Goal: Information Seeking & Learning: Understand process/instructions

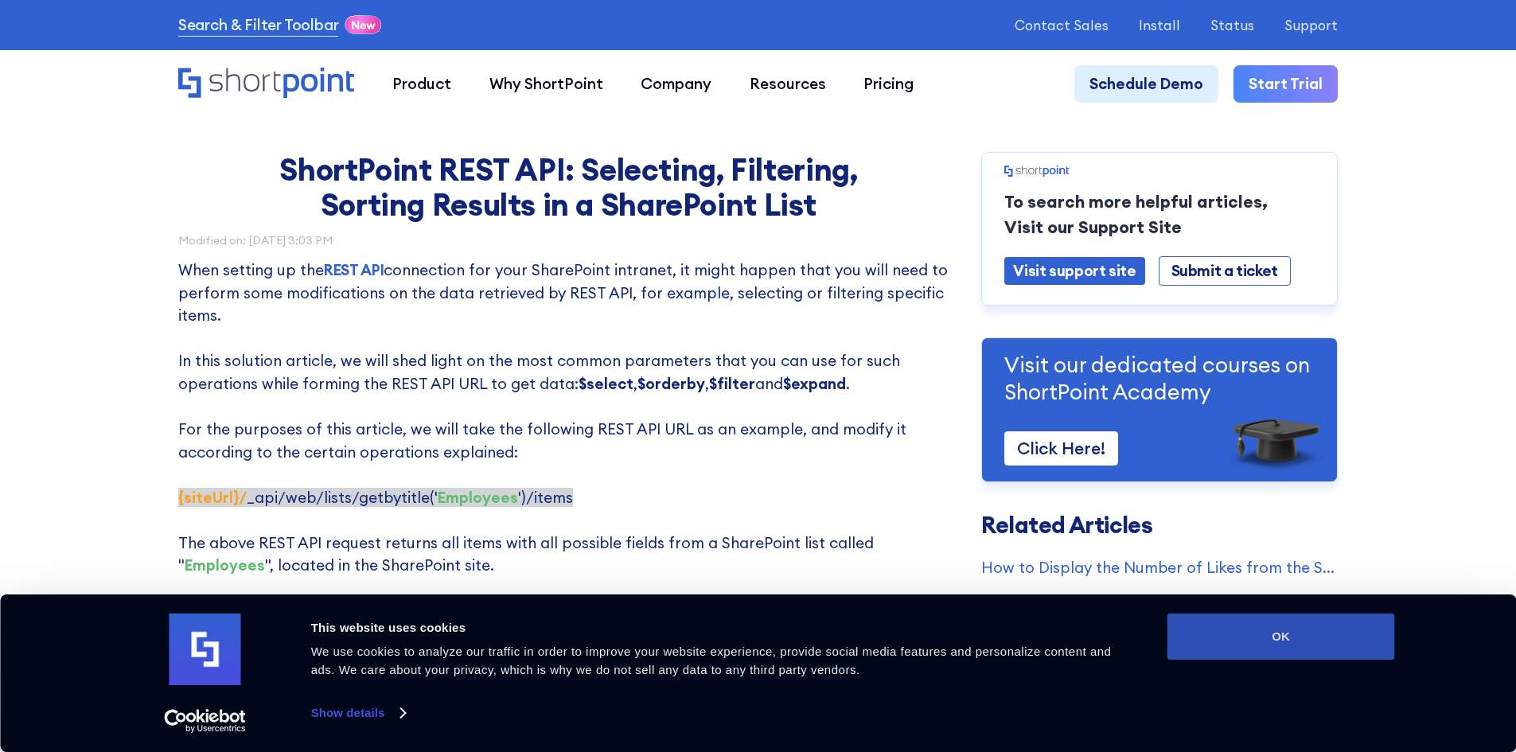
click at [1287, 641] on button "OK" at bounding box center [1281, 636] width 228 height 46
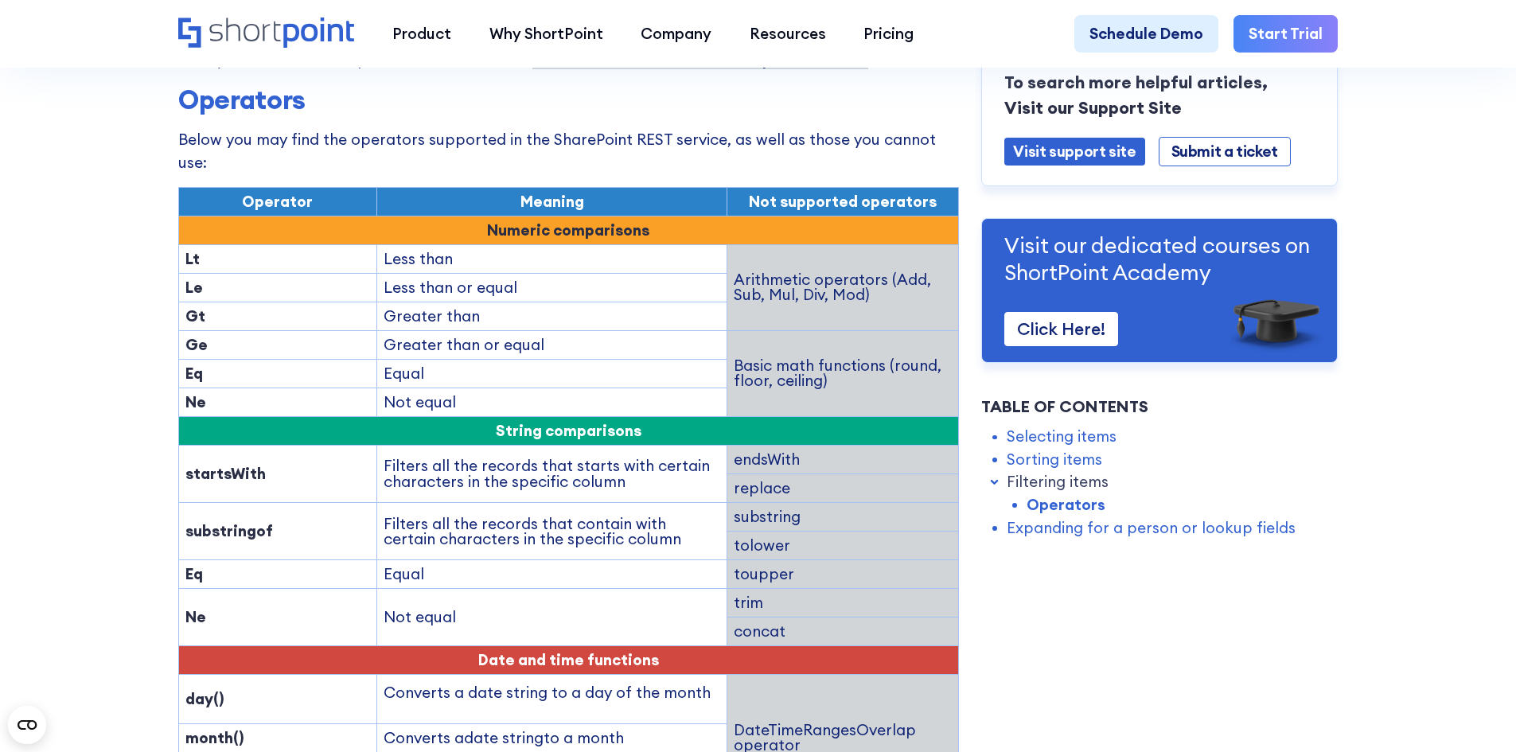
scroll to position [2148, 0]
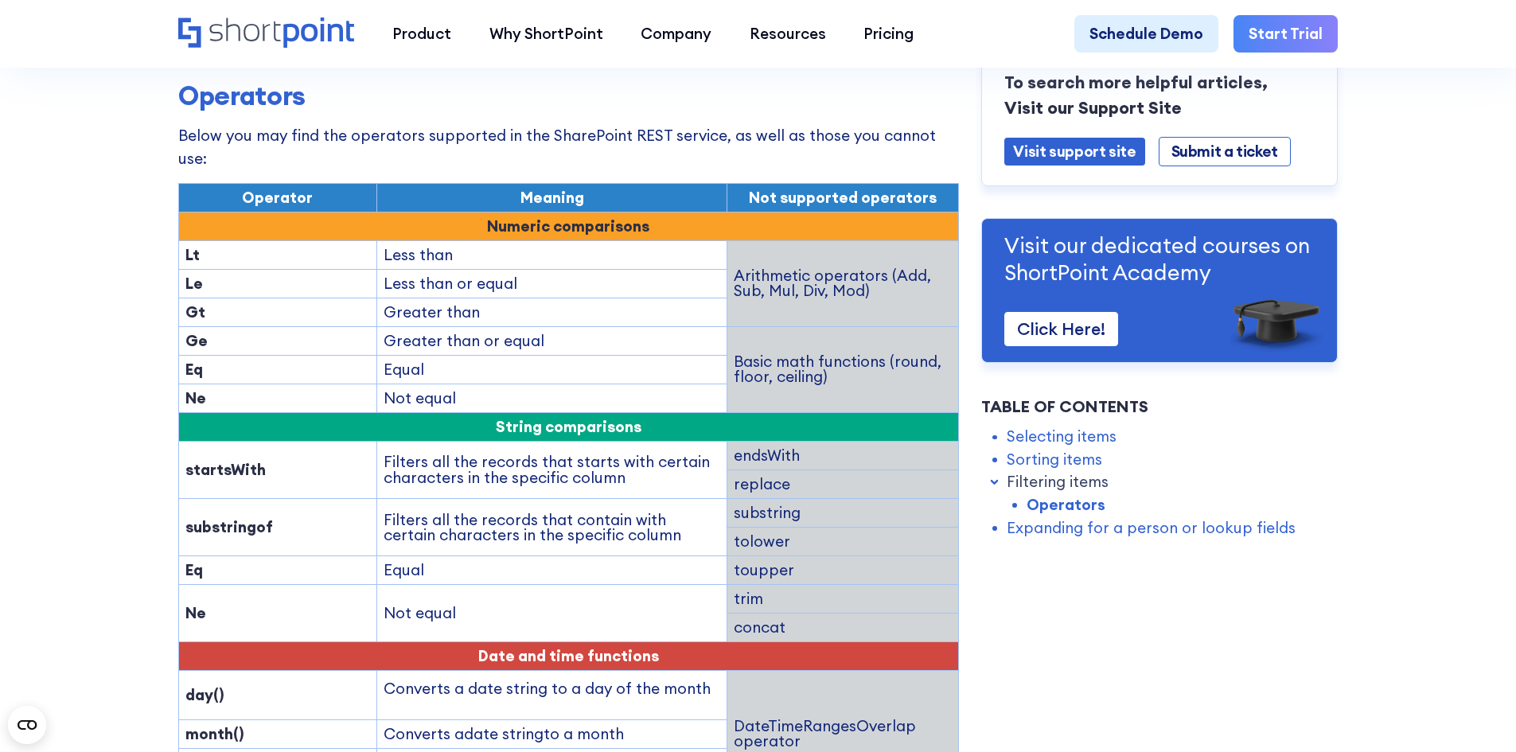
click at [422, 556] on td "Equal" at bounding box center [552, 570] width 350 height 29
click at [480, 355] on td "Equal" at bounding box center [552, 369] width 350 height 29
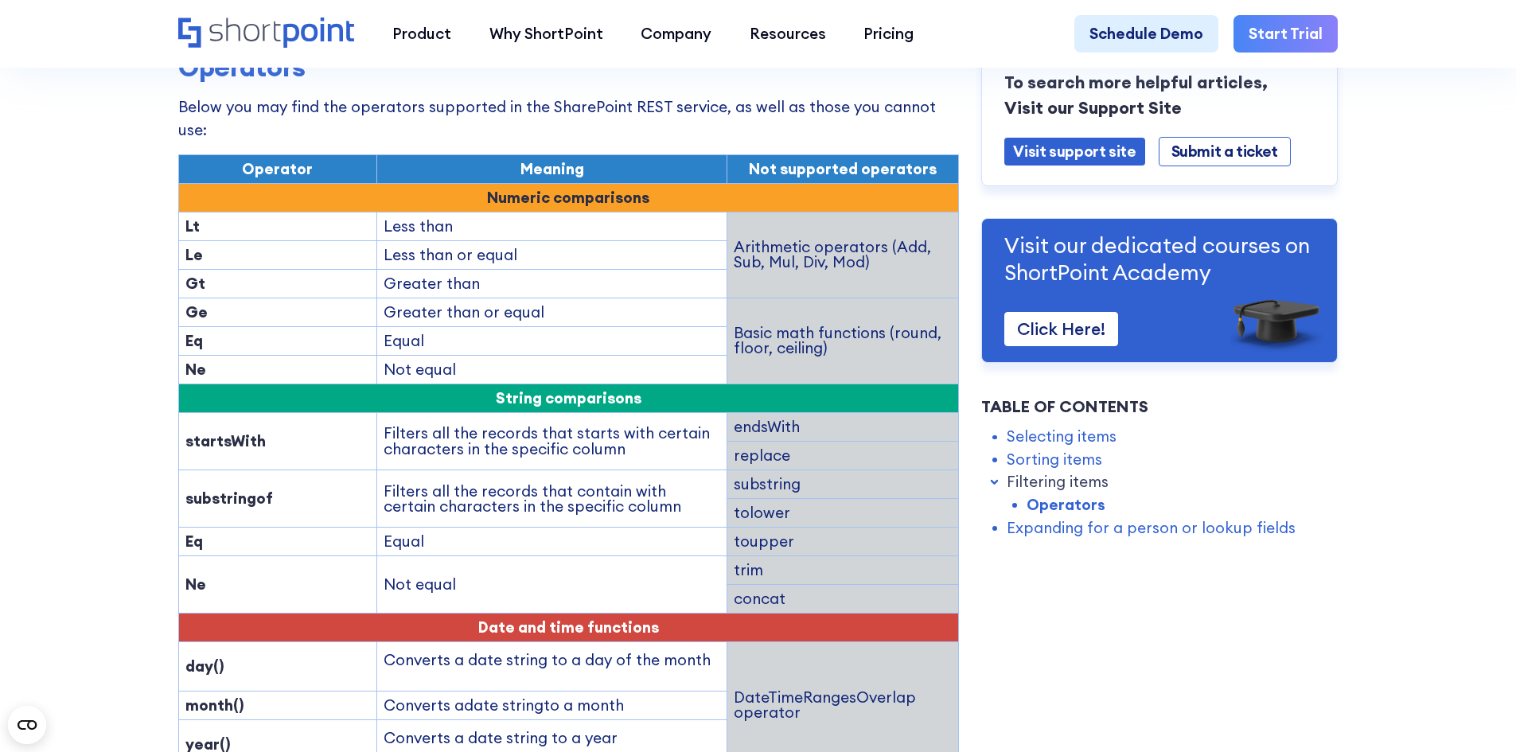
scroll to position [2228, 0]
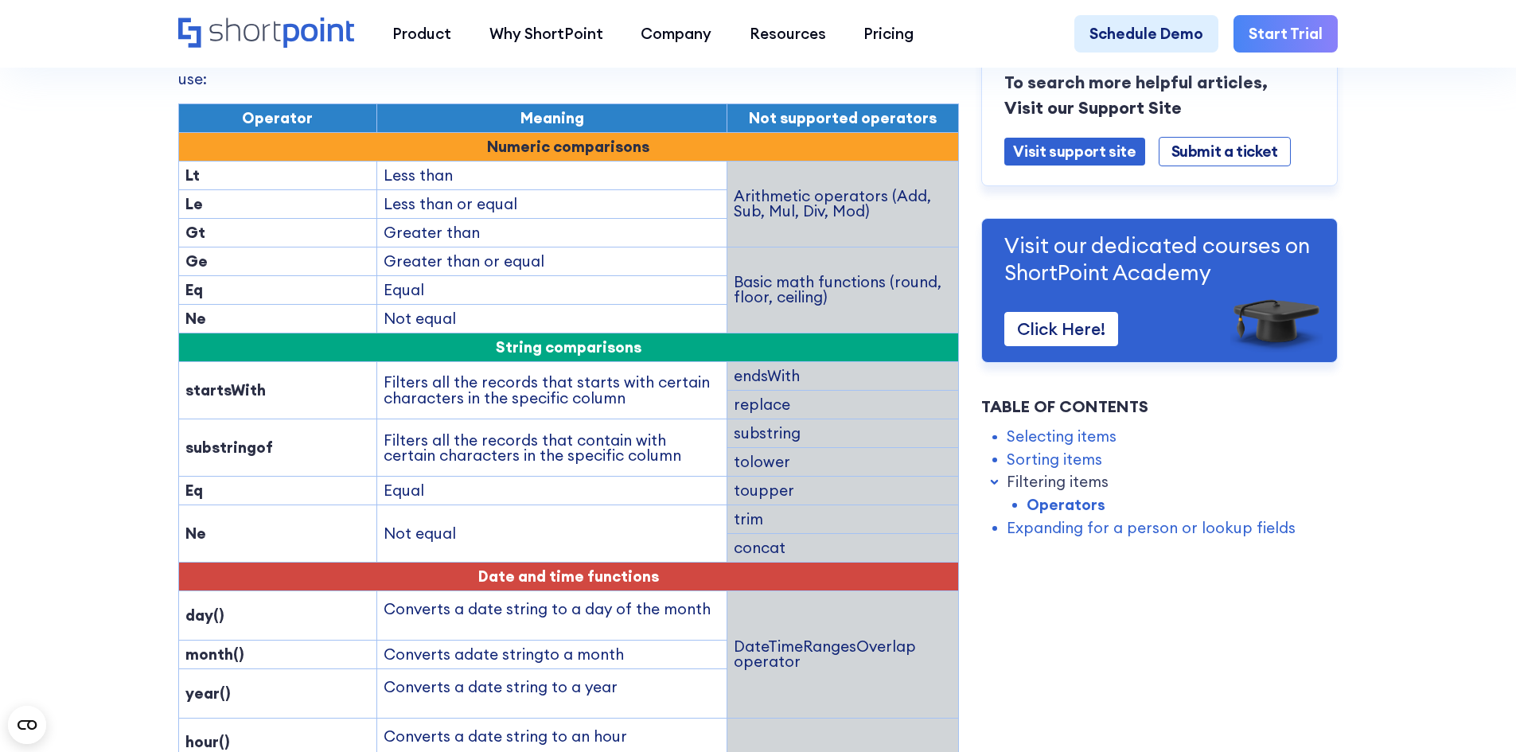
click at [450, 477] on td "Equal" at bounding box center [552, 491] width 350 height 29
click at [218, 438] on strong "substringof" at bounding box center [229, 447] width 88 height 19
click at [263, 419] on td "substringof" at bounding box center [277, 447] width 198 height 57
click at [215, 419] on td "substringof" at bounding box center [277, 447] width 198 height 57
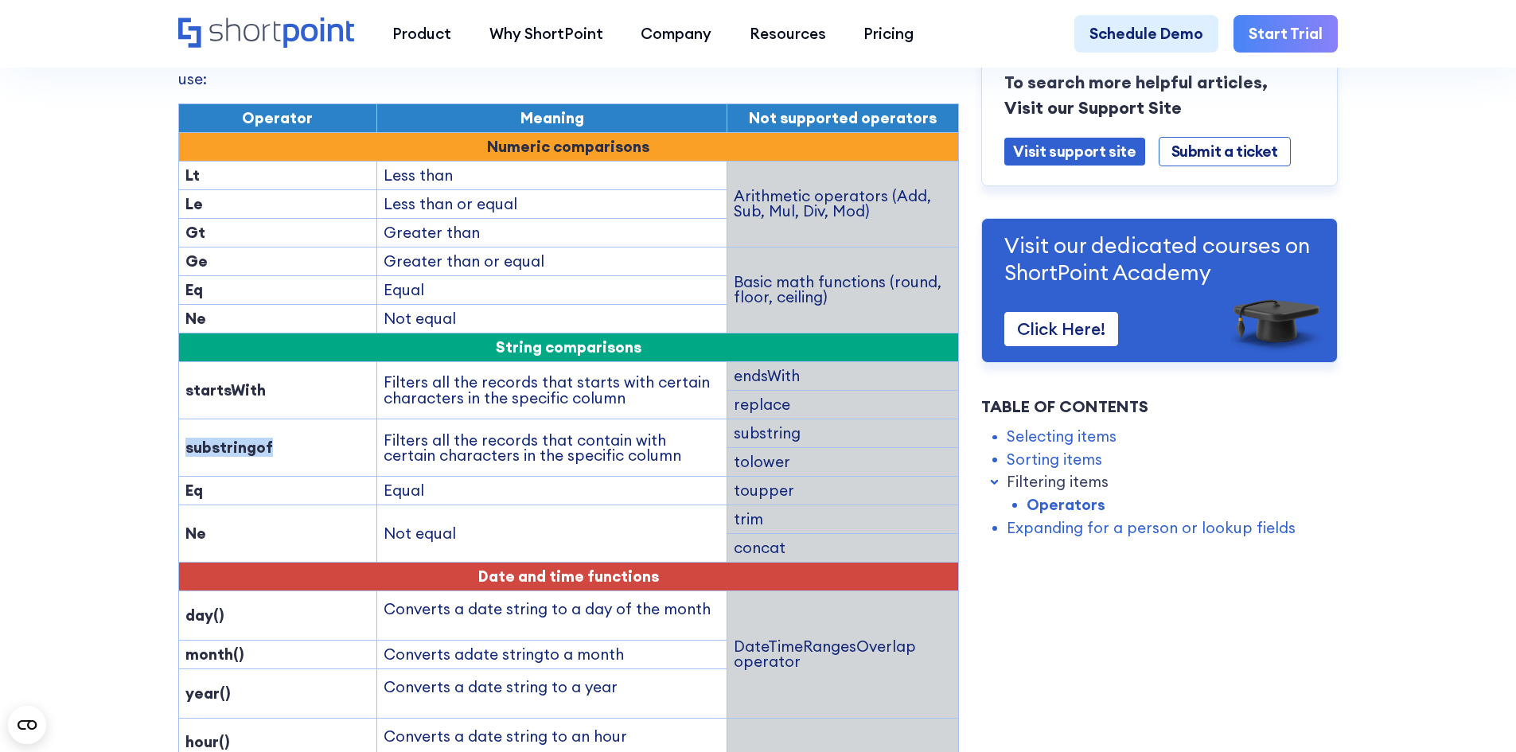
click at [215, 419] on td "substringof" at bounding box center [277, 447] width 198 height 57
copy strong "substringof"
click at [272, 419] on td "substringof" at bounding box center [277, 447] width 198 height 57
click at [344, 419] on td "substringof" at bounding box center [277, 447] width 198 height 57
click at [232, 438] on strong "substringof" at bounding box center [229, 447] width 88 height 19
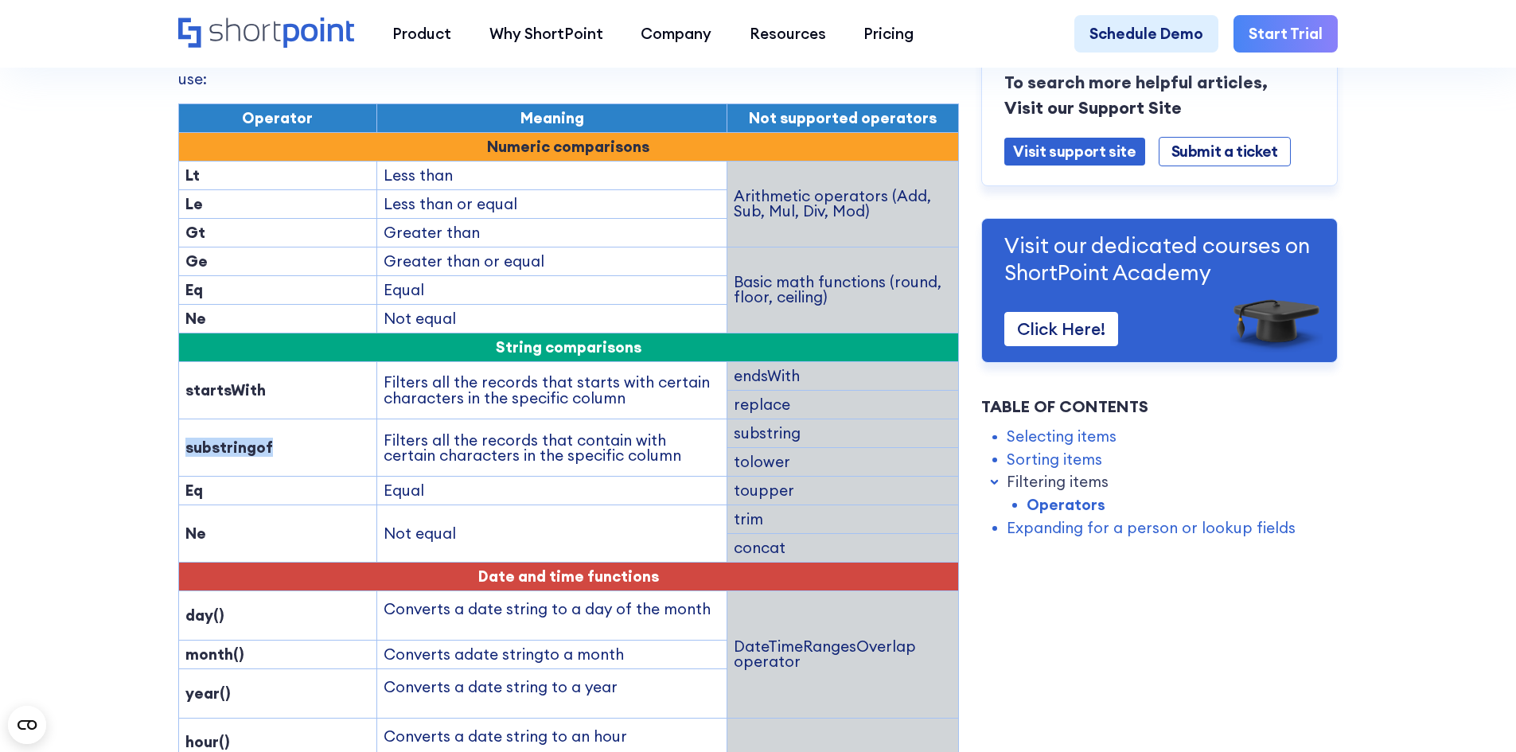
click at [232, 438] on strong "substringof" at bounding box center [229, 447] width 88 height 19
copy strong "substringof"
click at [323, 419] on td "substringof" at bounding box center [277, 447] width 198 height 57
click at [237, 438] on strong "substringof" at bounding box center [229, 447] width 88 height 19
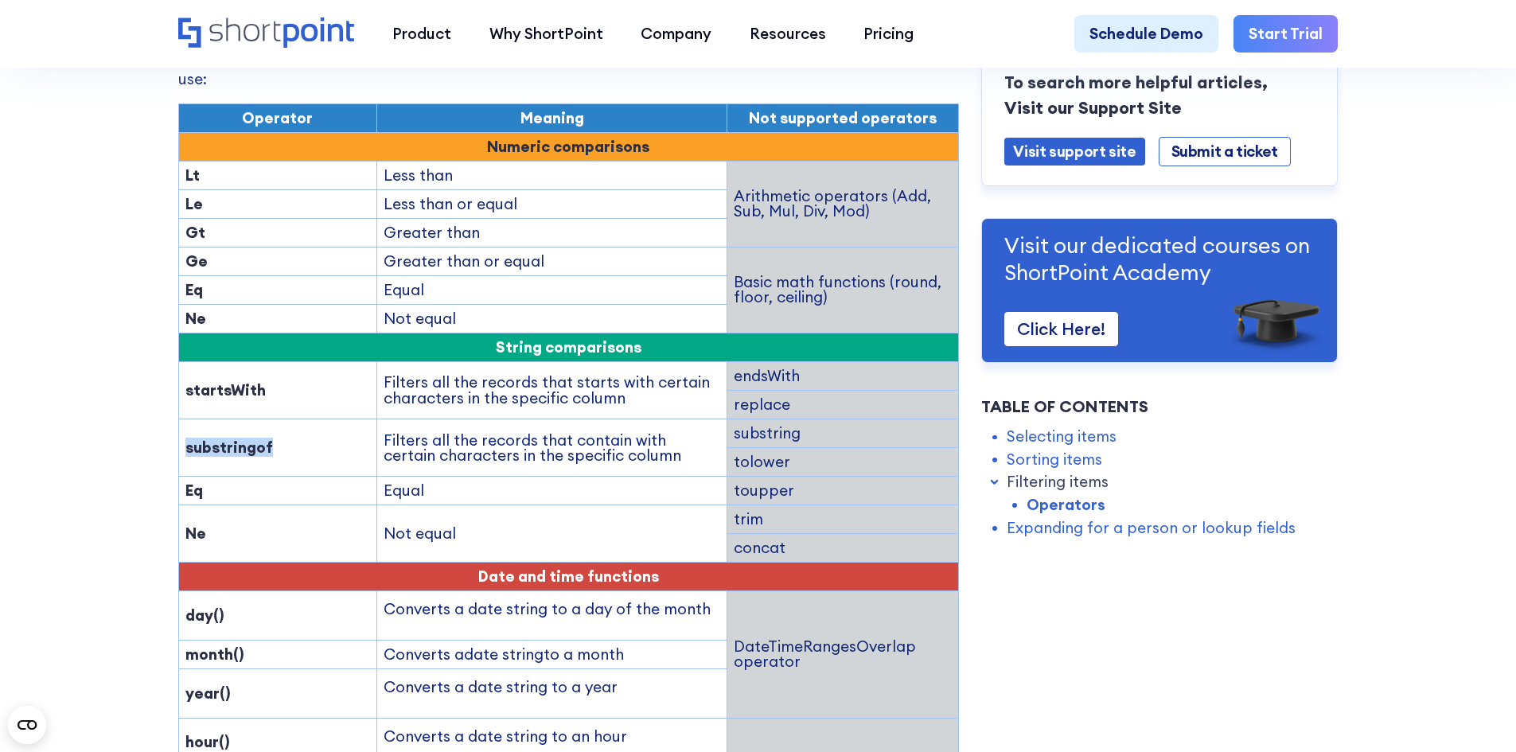
click at [237, 438] on strong "substringof" at bounding box center [229, 447] width 88 height 19
copy strong "substringof"
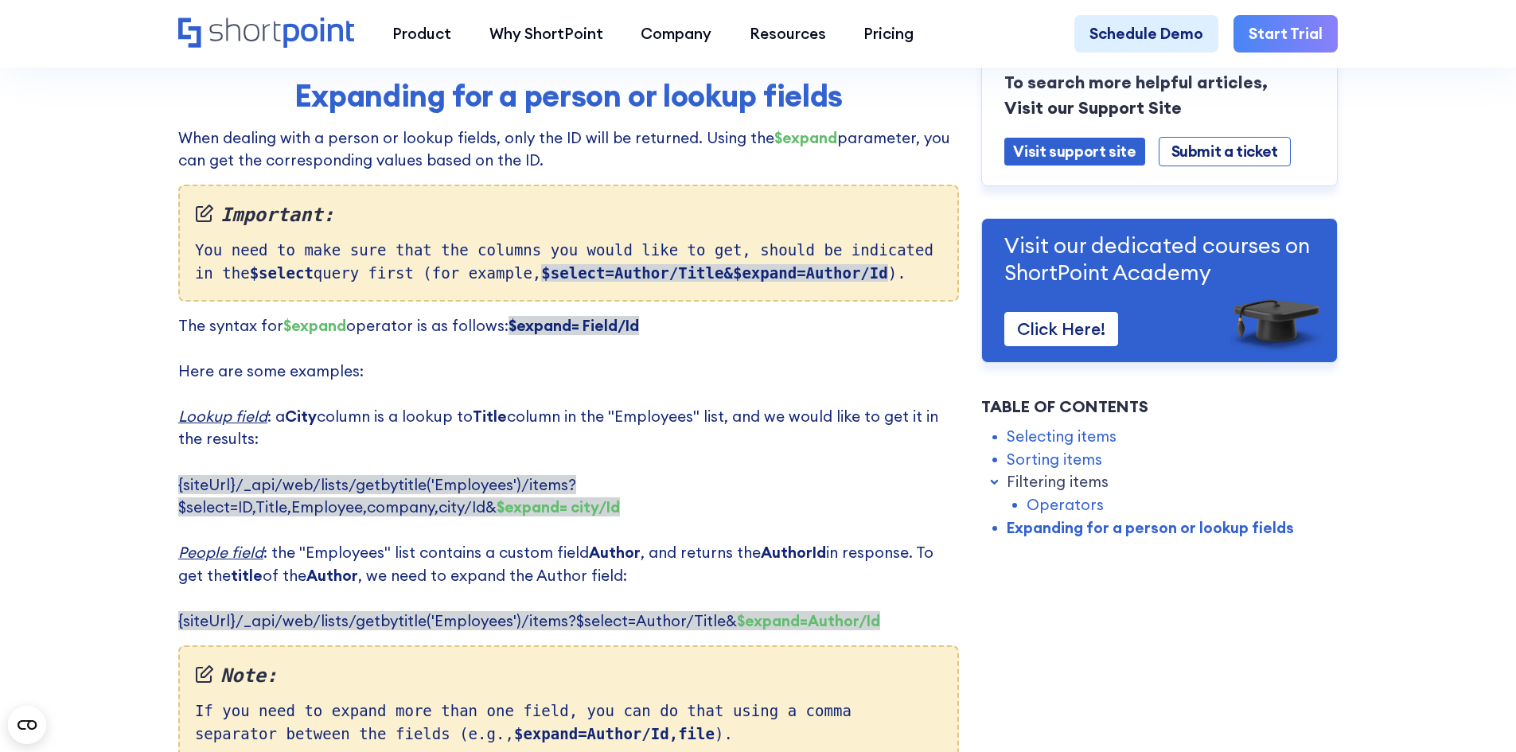
scroll to position [3660, 0]
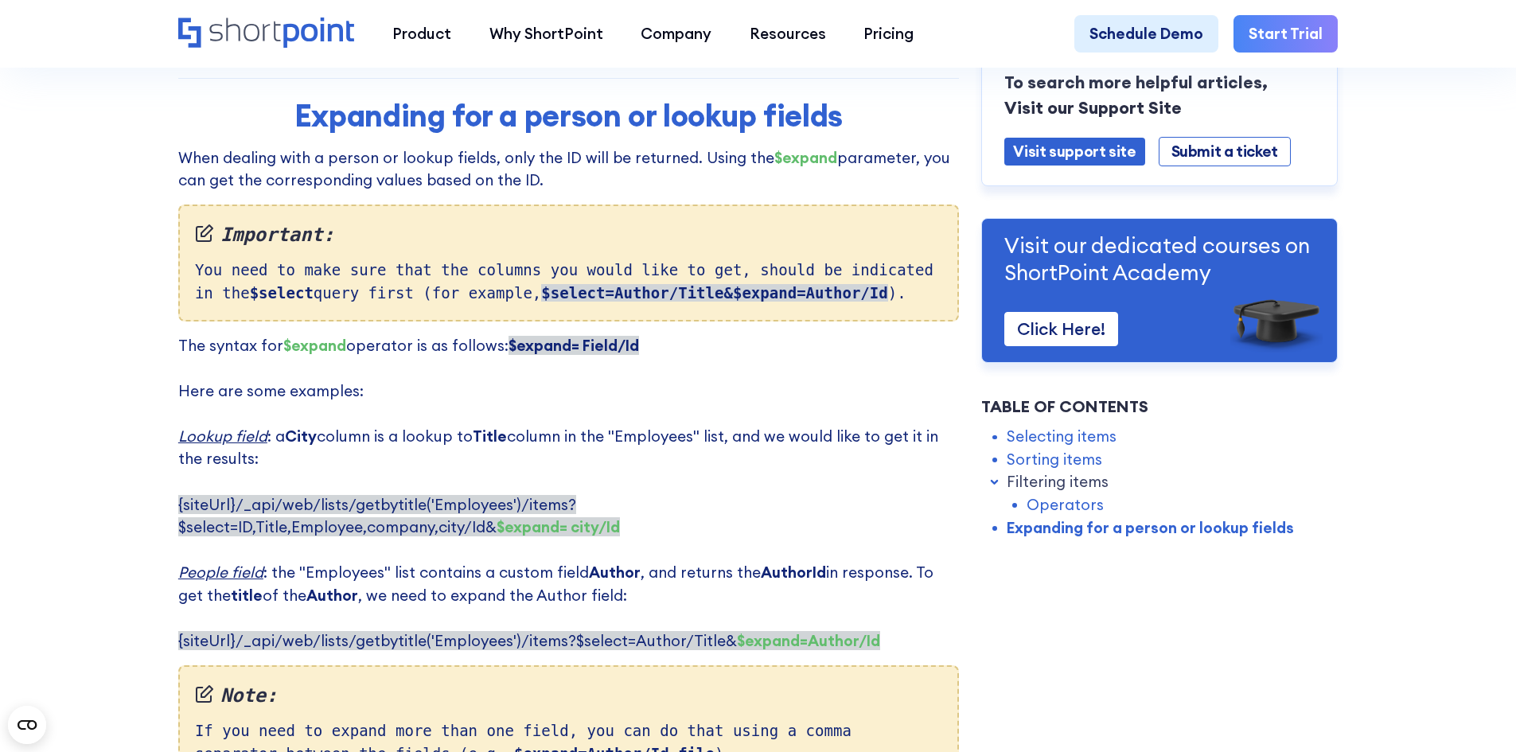
click at [668, 375] on p "The syntax for $expand operator is as follows: $expand= Field/Id ‍ Here are som…" at bounding box center [568, 493] width 781 height 318
click at [761, 563] on strong "AuthorId" at bounding box center [793, 572] width 65 height 19
